Goal: Task Accomplishment & Management: Manage account settings

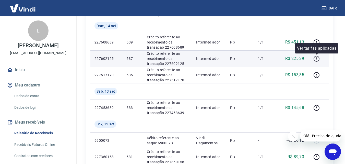
click at [317, 58] on icon "button" at bounding box center [316, 58] width 6 height 6
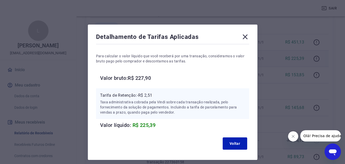
click at [247, 37] on icon at bounding box center [245, 37] width 8 height 8
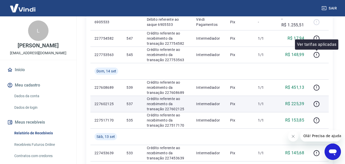
scroll to position [306, 0]
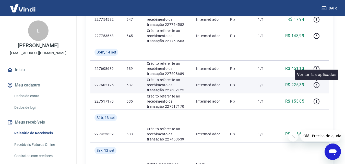
click at [316, 84] on icon "button" at bounding box center [316, 85] width 6 height 6
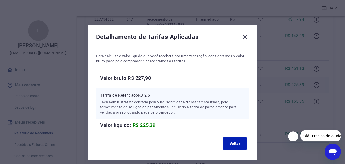
click at [243, 35] on icon at bounding box center [245, 36] width 5 height 5
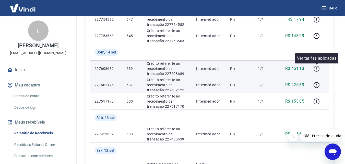
click at [319, 68] on icon "button" at bounding box center [316, 68] width 6 height 6
